Goal: Contribute content

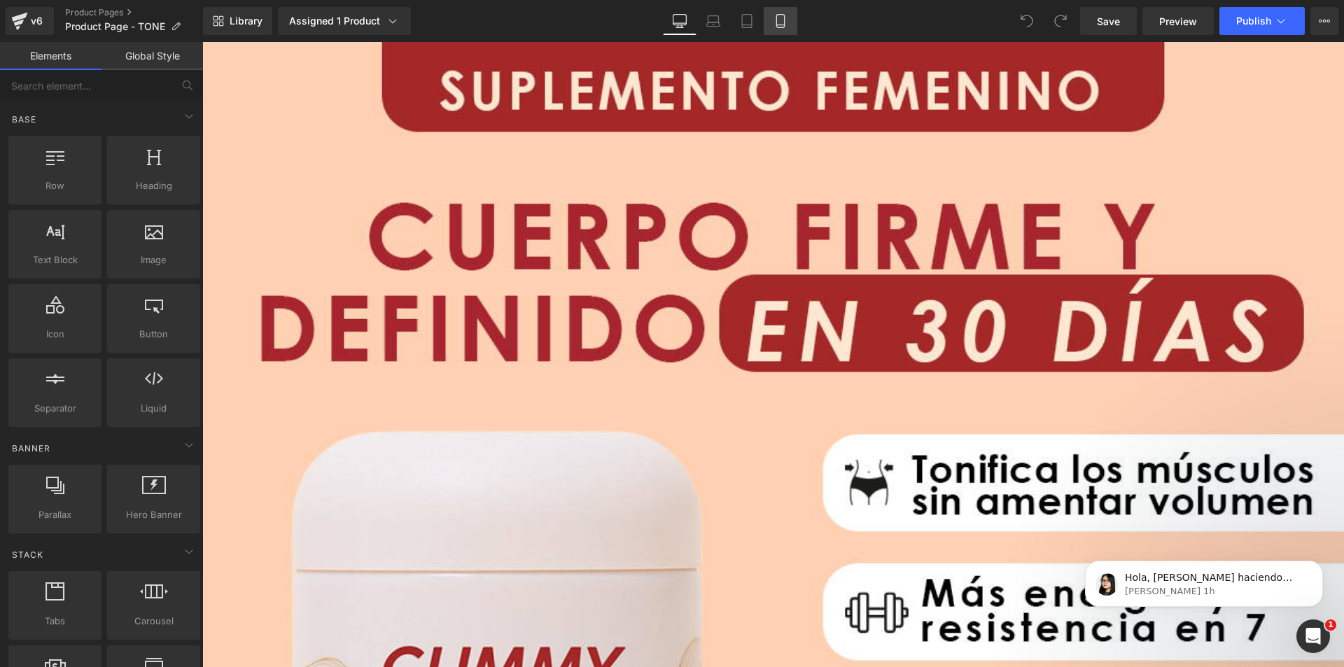
click at [784, 20] on icon at bounding box center [780, 21] width 8 height 13
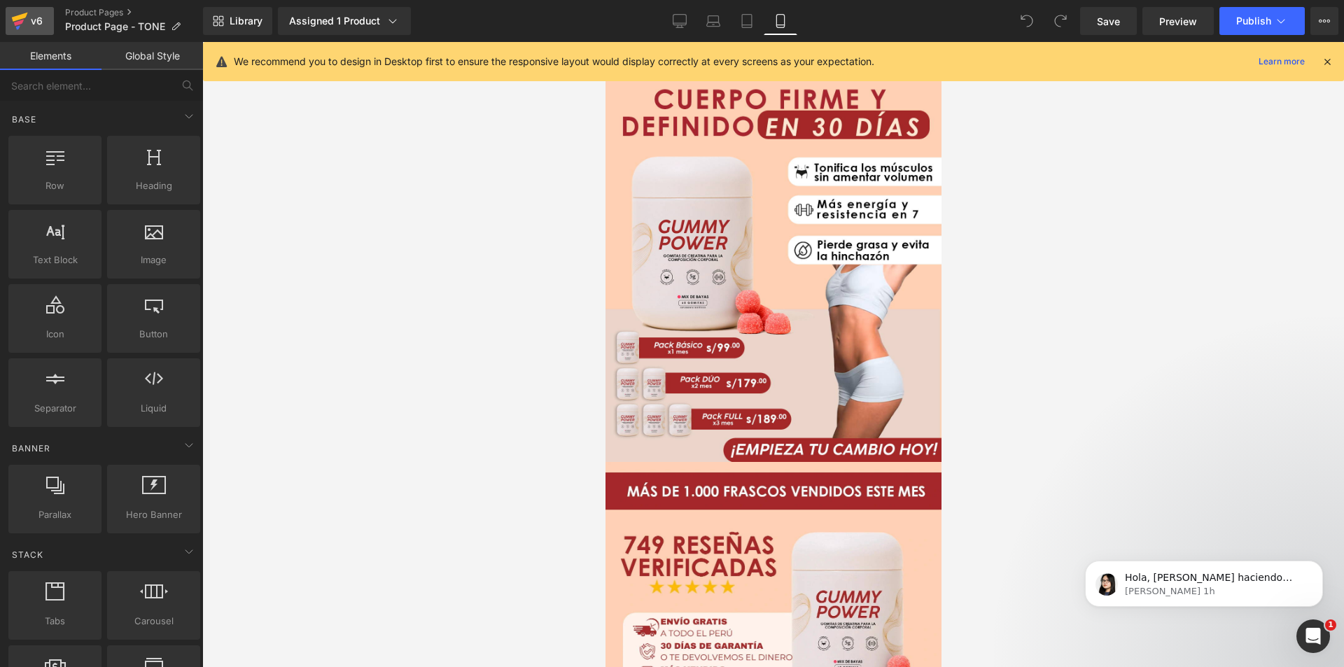
click at [31, 20] on div "v6" at bounding box center [36, 21] width 17 height 18
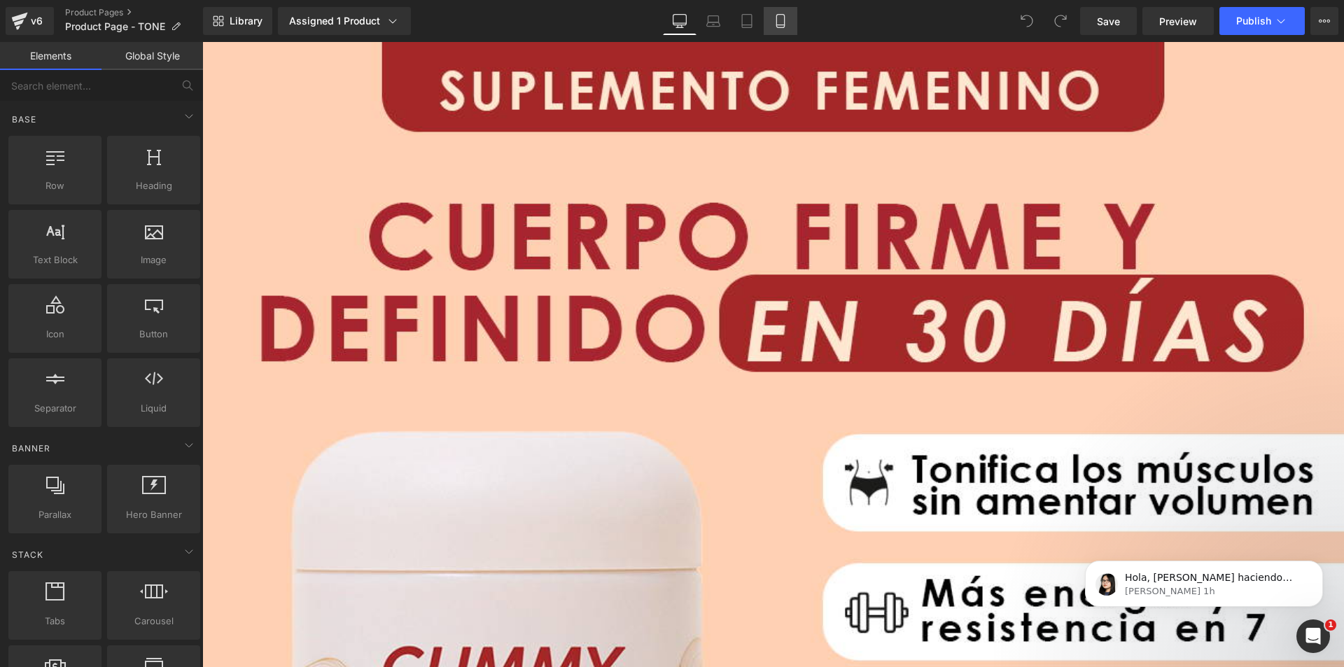
click at [782, 19] on icon at bounding box center [780, 21] width 14 height 14
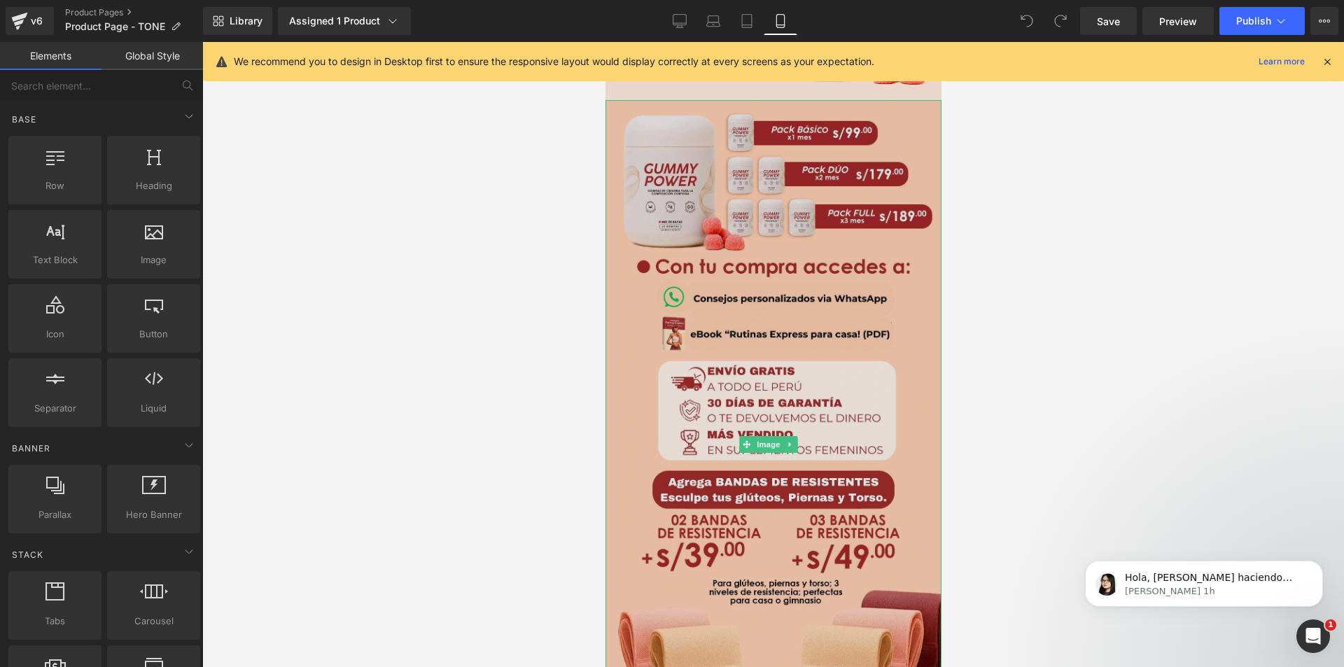
scroll to position [2729, 0]
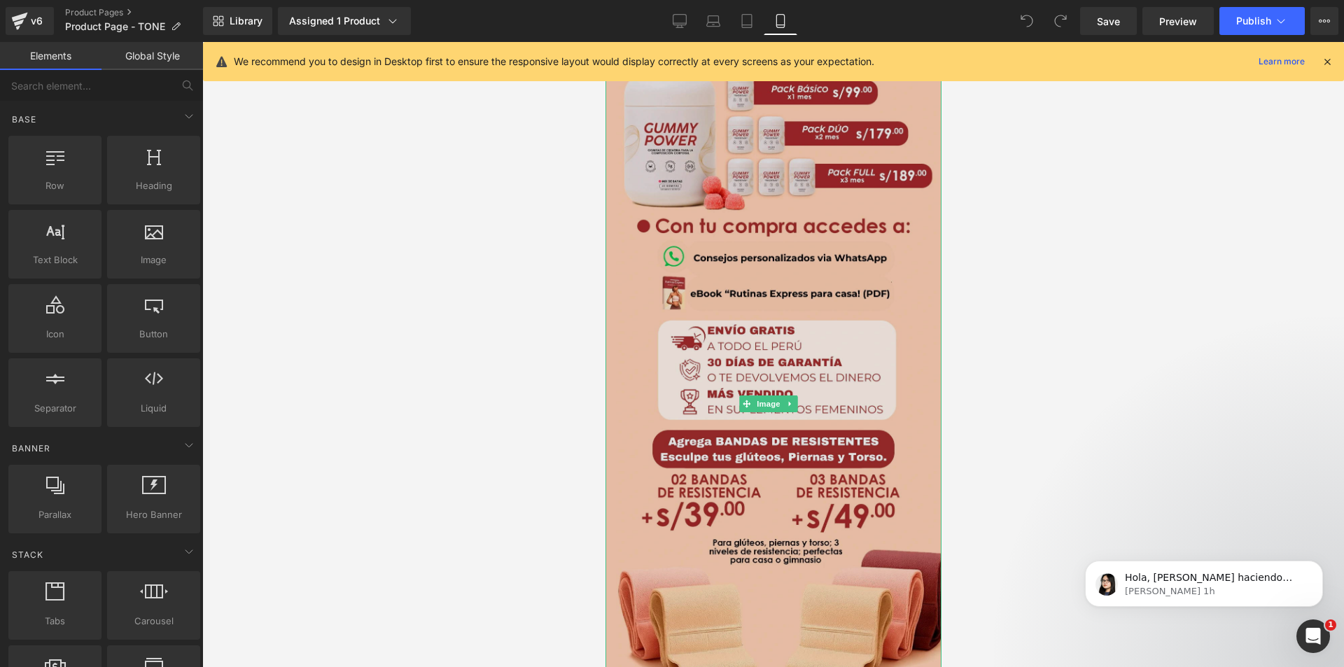
click at [761, 227] on img at bounding box center [773, 403] width 336 height 689
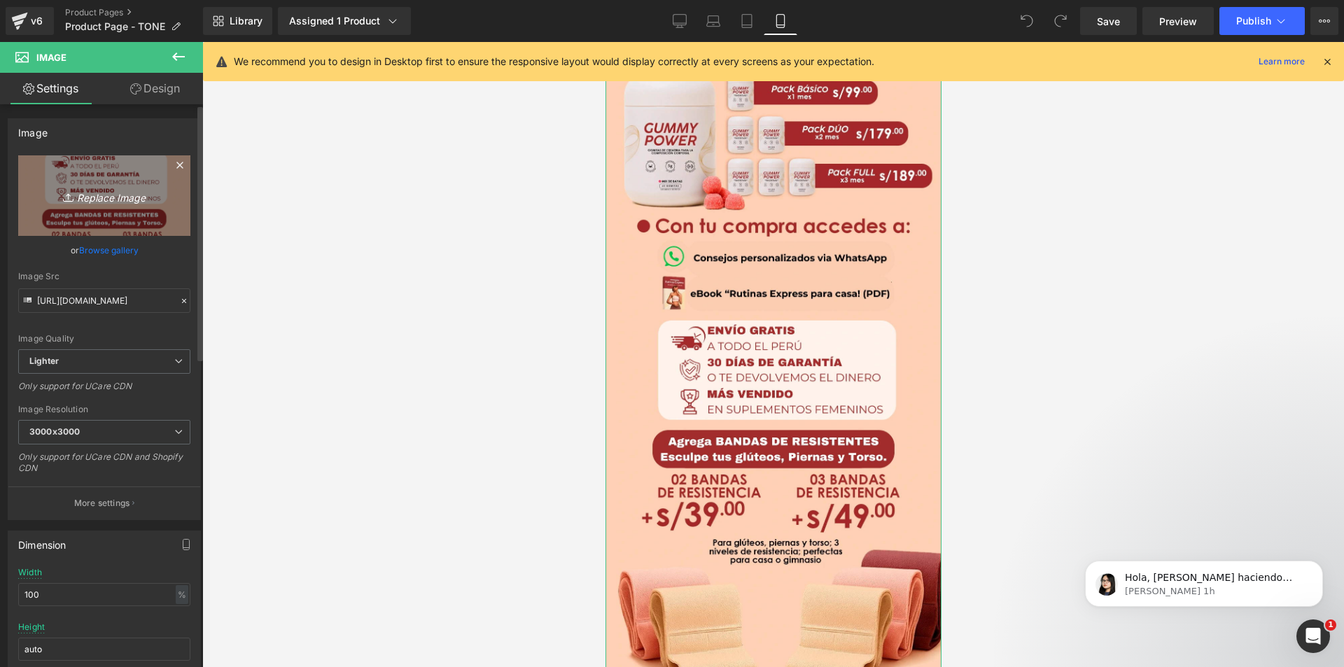
click at [104, 194] on icon "Replace Image" at bounding box center [104, 195] width 112 height 17
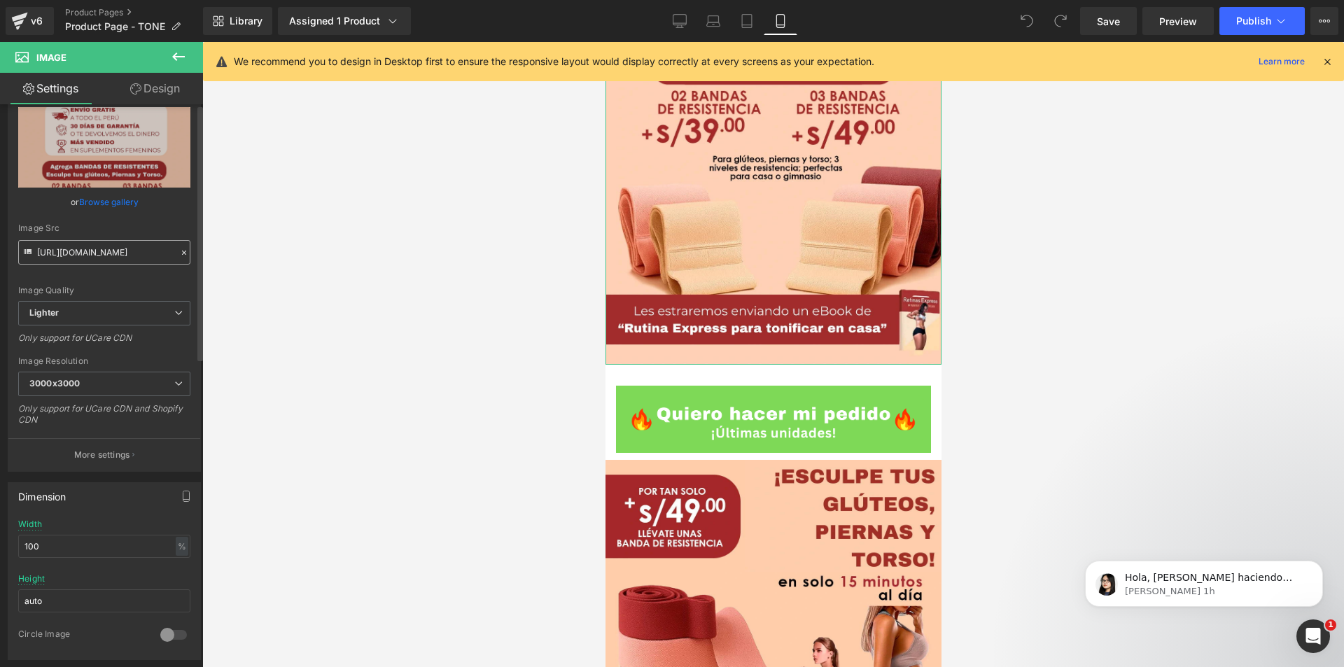
scroll to position [0, 0]
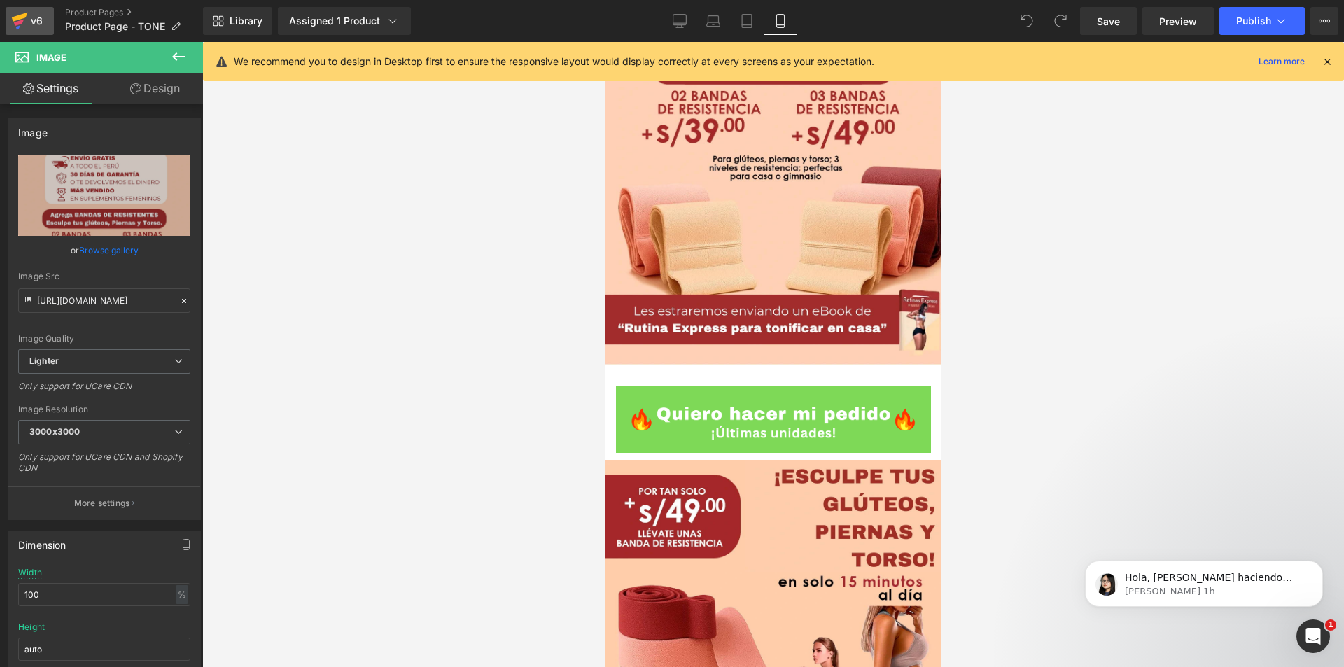
click at [27, 19] on icon at bounding box center [19, 20] width 17 height 35
